Goal: Information Seeking & Learning: Learn about a topic

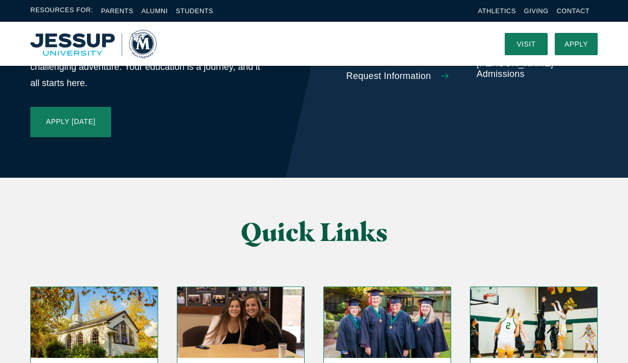
scroll to position [2390, 0]
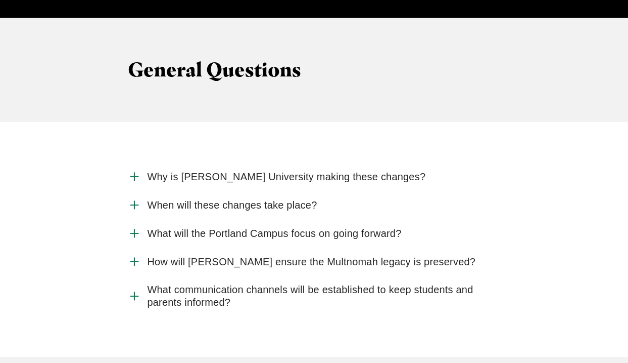
scroll to position [1055, 0]
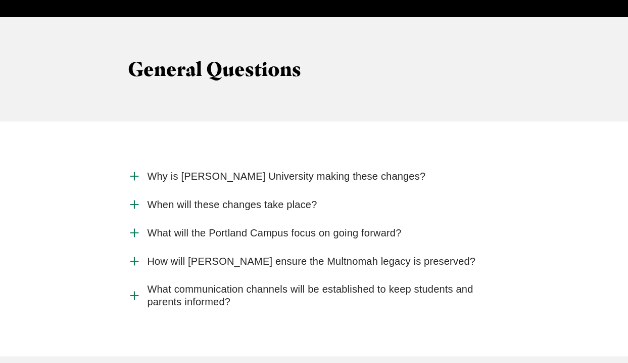
click at [196, 227] on span "What will the Portland Campus focus on going forward?" at bounding box center [274, 233] width 254 height 13
click at [0, 0] on input "What will the Portland Campus focus on going forward?" at bounding box center [0, 0] width 0 height 0
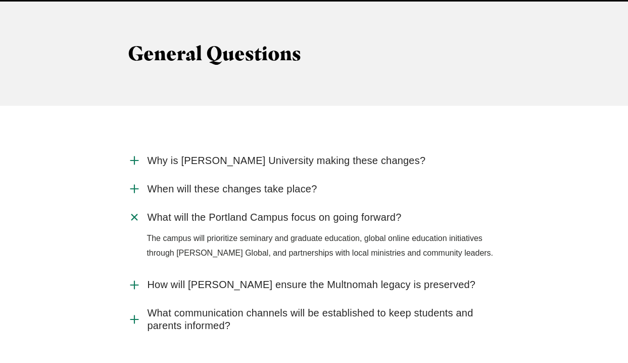
scroll to position [1071, 0]
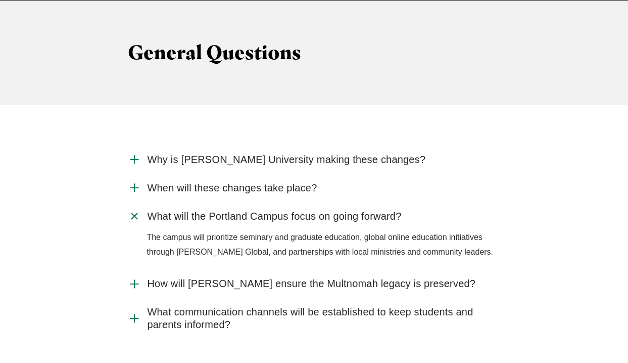
click at [134, 280] on use "Accordion" at bounding box center [135, 284] width 8 height 8
click at [0, 0] on input "How will [PERSON_NAME] ensure the Multnomah legacy is preserved?" at bounding box center [0, 0] width 0 height 0
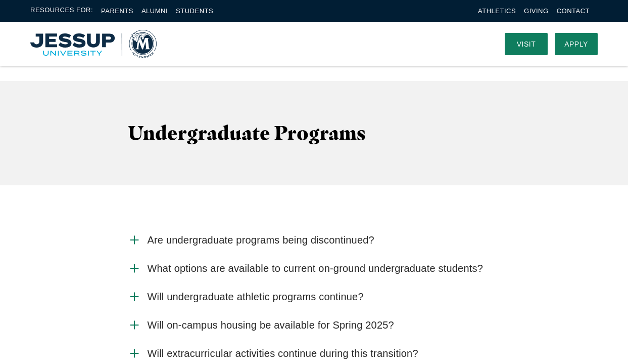
scroll to position [1410, 0]
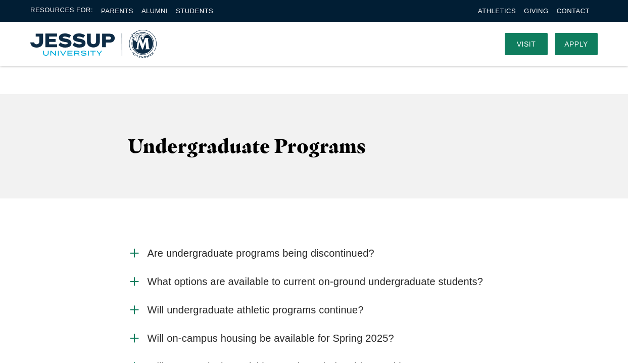
click at [138, 331] on icon "Accordion" at bounding box center [134, 337] width 13 height 13
click at [0, 0] on input "Will on-campus housing be available for Spring 2025?" at bounding box center [0, 0] width 0 height 0
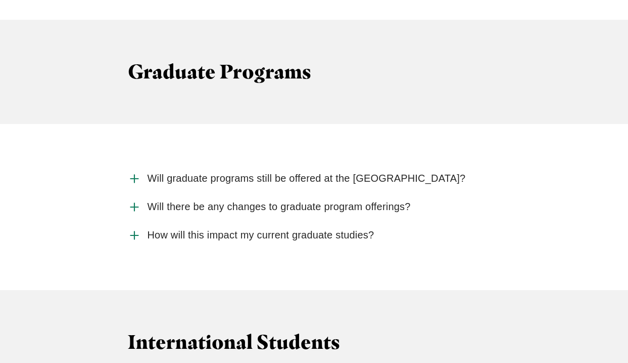
scroll to position [1844, 0]
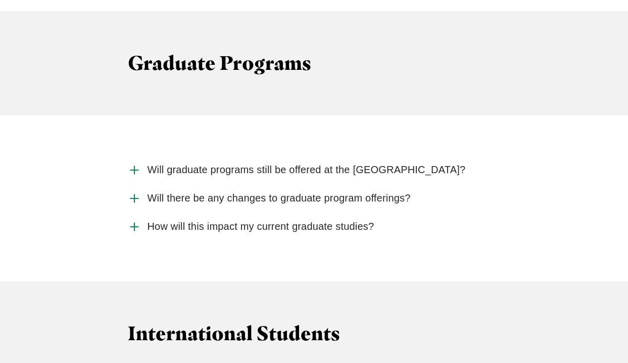
click at [216, 163] on span "Will graduate programs still be offered at the [GEOGRAPHIC_DATA]?" at bounding box center [306, 169] width 319 height 13
click at [0, 0] on input "Will graduate programs still be offered at the [GEOGRAPHIC_DATA]?" at bounding box center [0, 0] width 0 height 0
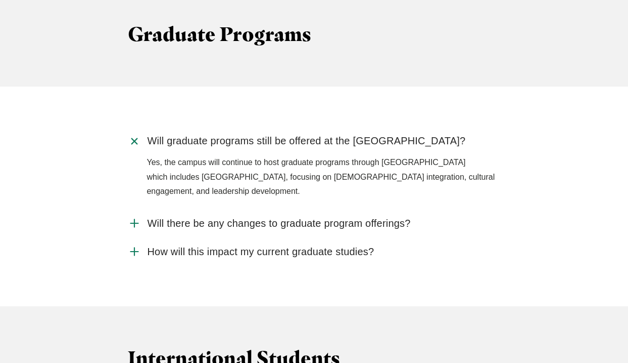
scroll to position [1873, 0]
click at [216, 216] on span "Will there be any changes to graduate program offerings?" at bounding box center [278, 222] width 263 height 13
click at [0, 0] on input "Will there be any changes to graduate program offerings?" at bounding box center [0, 0] width 0 height 0
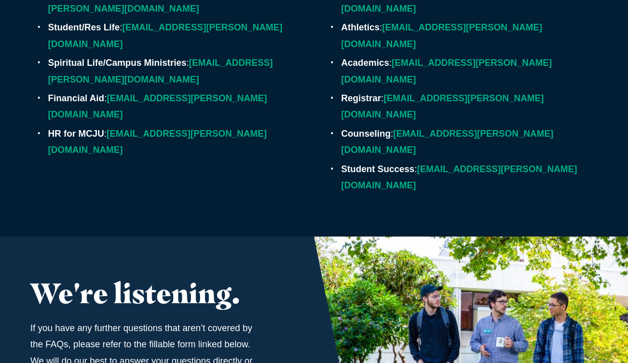
scroll to position [3404, 0]
